Goal: Task Accomplishment & Management: Manage account settings

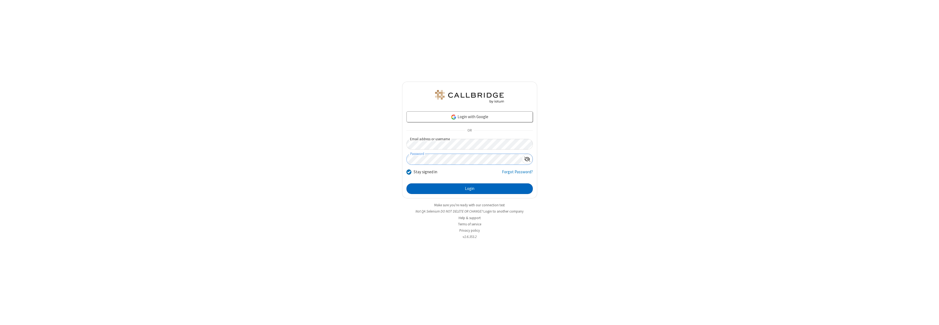
click at [469, 189] on button "Login" at bounding box center [469, 188] width 126 height 11
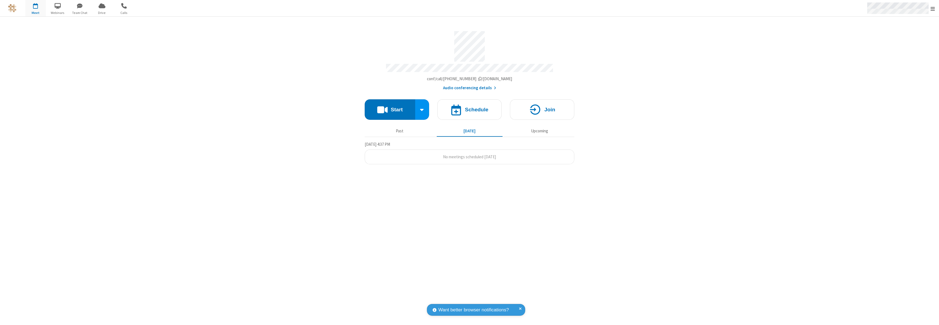
click at [932, 8] on span "Open menu" at bounding box center [932, 8] width 4 height 5
click at [900, 36] on div "Settings" at bounding box center [901, 36] width 76 height 15
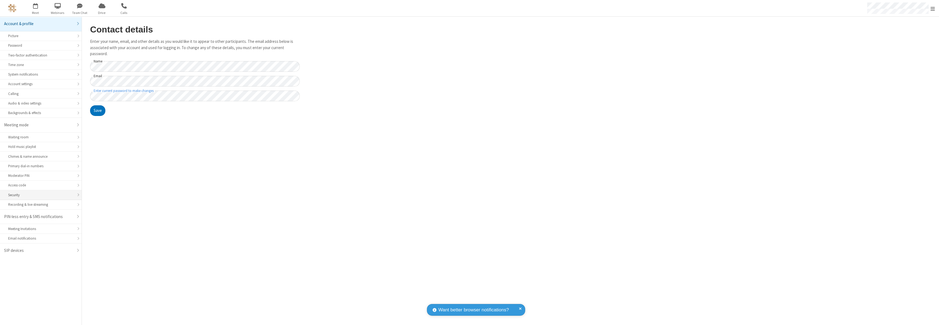
click at [41, 195] on div "Security" at bounding box center [40, 194] width 65 height 5
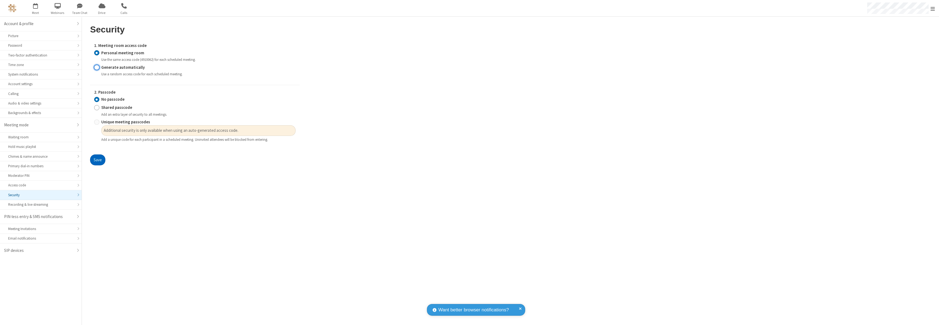
click at [97, 67] on input "Generate automatically" at bounding box center [96, 67] width 5 height 6
radio input "true"
click at [97, 154] on button "Save" at bounding box center [97, 159] width 15 height 11
